Goal: Navigation & Orientation: Find specific page/section

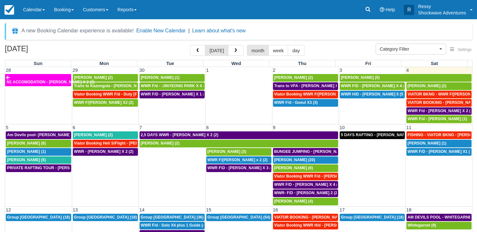
select select
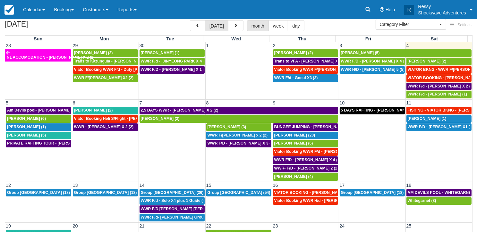
scroll to position [32, 0]
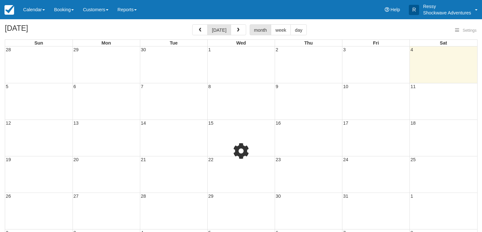
select select
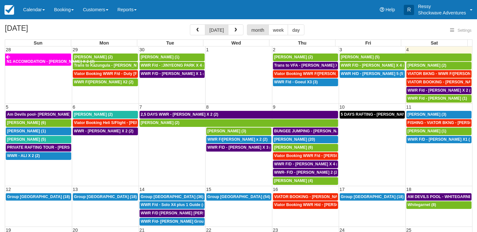
select select
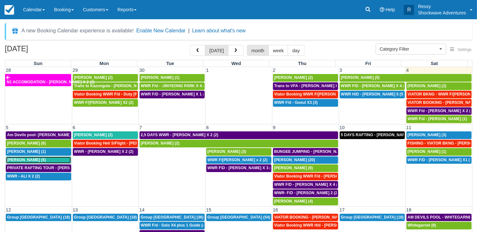
click at [30, 160] on span "[PERSON_NAME] (5)" at bounding box center [26, 160] width 39 height 4
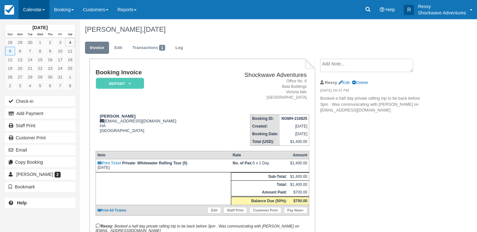
click at [32, 12] on link "Calendar" at bounding box center [34, 9] width 31 height 19
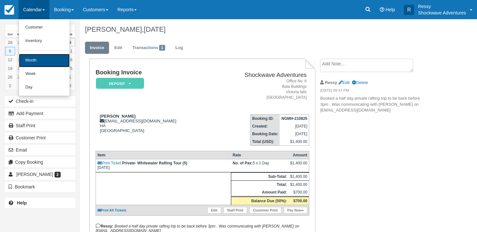
click at [41, 62] on link "Month" at bounding box center [44, 60] width 51 height 13
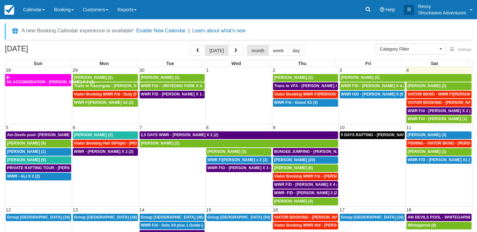
select select
